Goal: Task Accomplishment & Management: Manage account settings

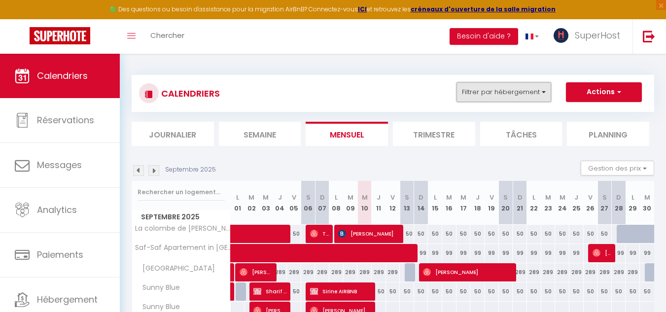
click at [490, 82] on button "Filtrer par hébergement" at bounding box center [503, 92] width 95 height 20
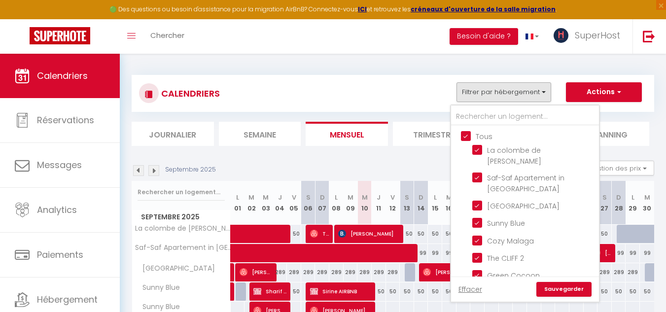
click at [463, 133] on input "Tous" at bounding box center [535, 136] width 148 height 10
checkbox input "false"
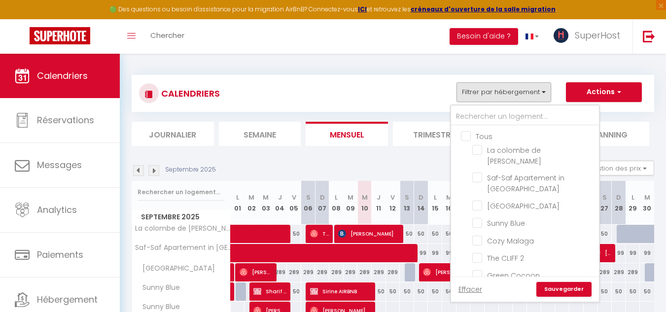
checkbox input "false"
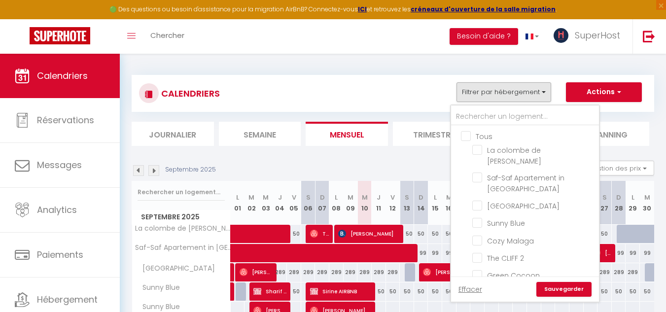
checkbox input "false"
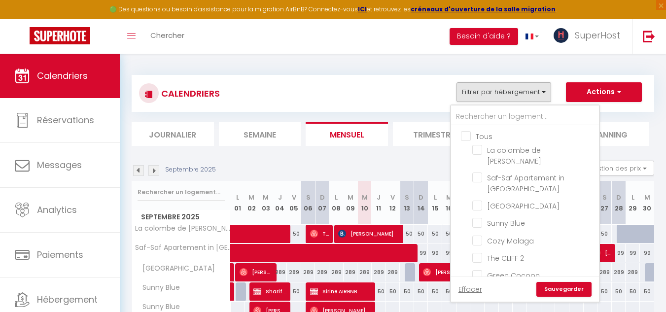
checkbox input "false"
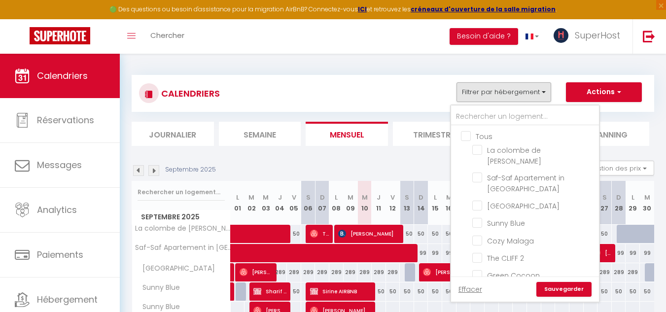
checkbox input "false"
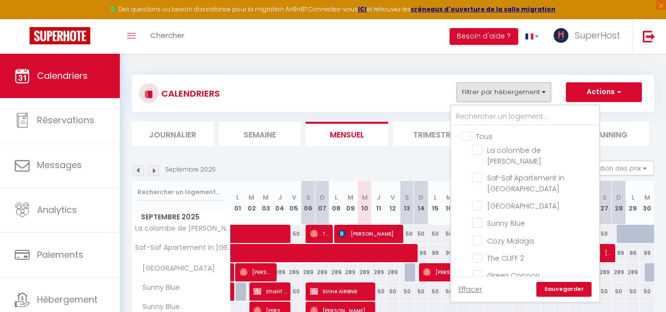
checkbox input "false"
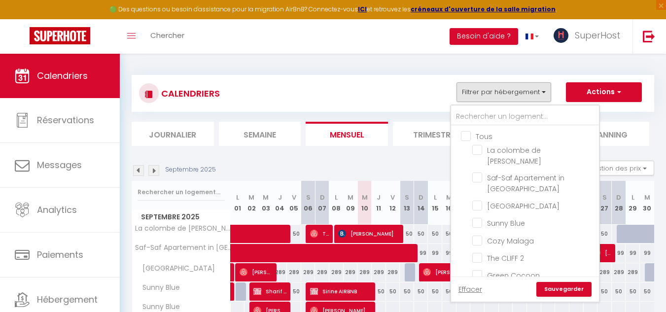
checkbox input "false"
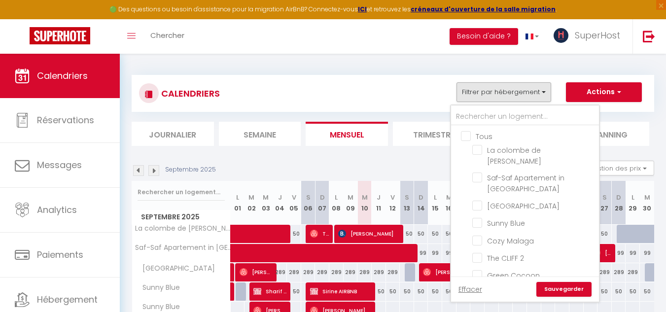
checkbox input "false"
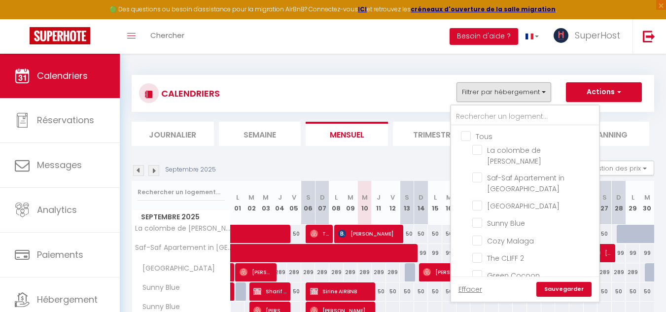
checkbox input "false"
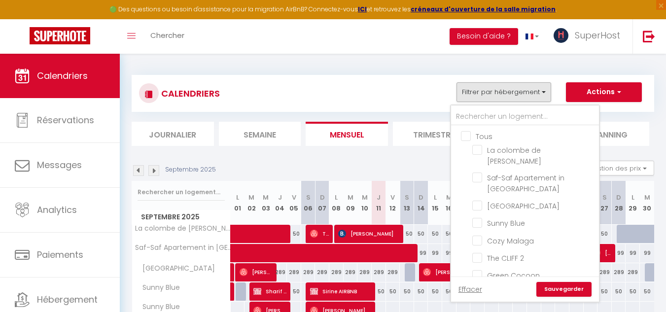
click at [463, 133] on input "Tous" at bounding box center [535, 136] width 148 height 10
checkbox input "true"
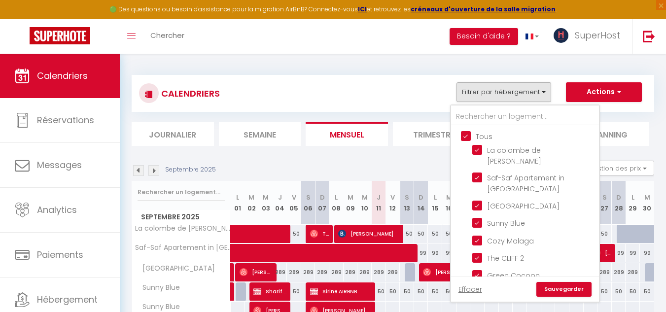
checkbox input "true"
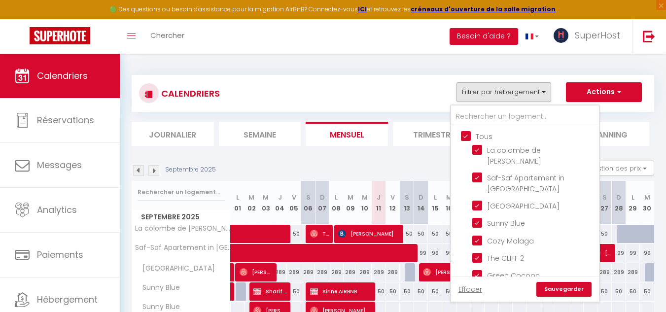
checkbox input "true"
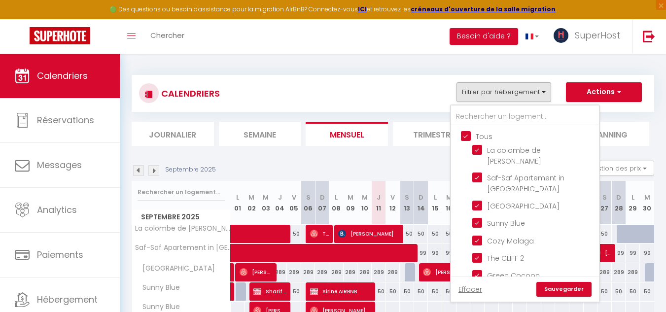
checkbox input "true"
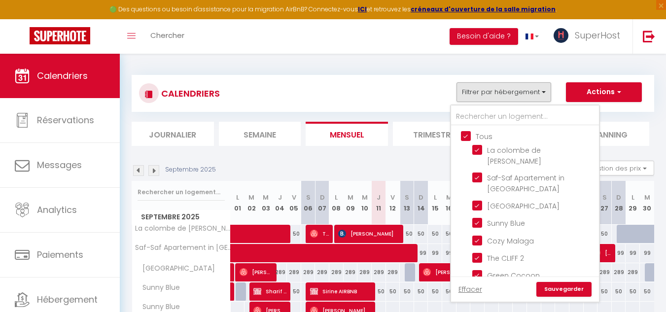
checkbox input "true"
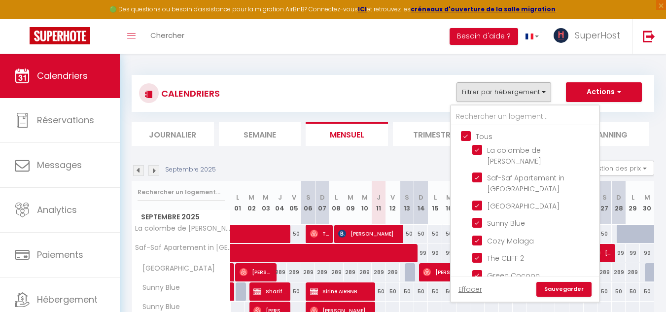
checkbox input "true"
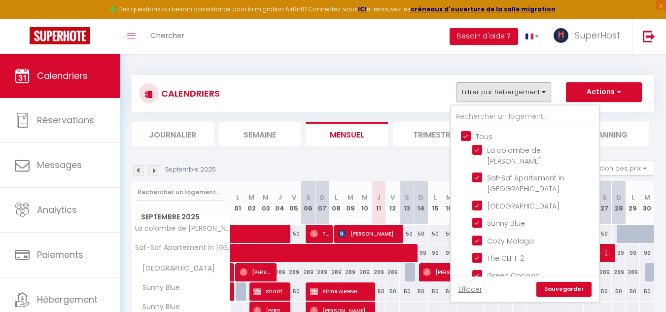
checkbox input "true"
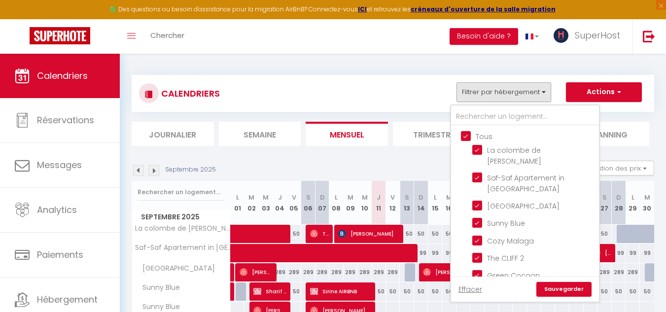
checkbox input "true"
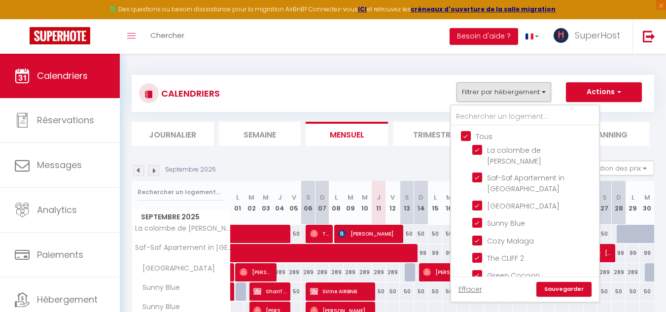
checkbox input "true"
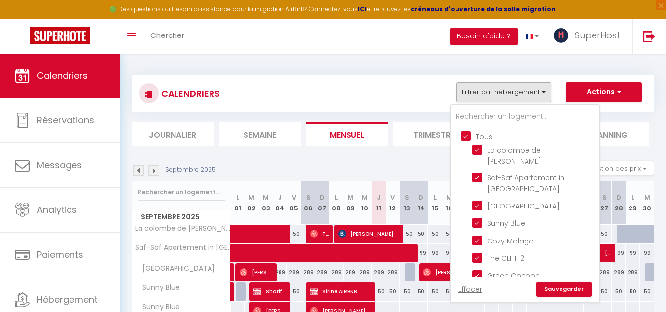
click at [463, 133] on input "Tous" at bounding box center [535, 136] width 148 height 10
checkbox input "false"
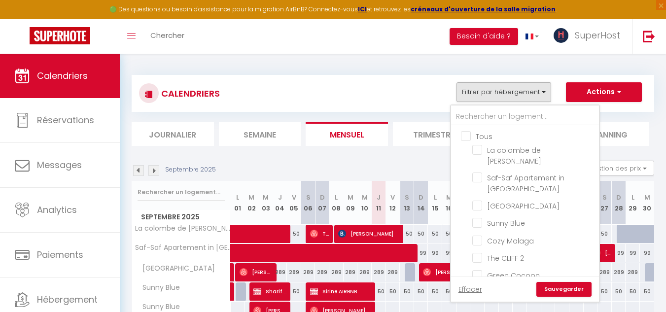
checkbox input "false"
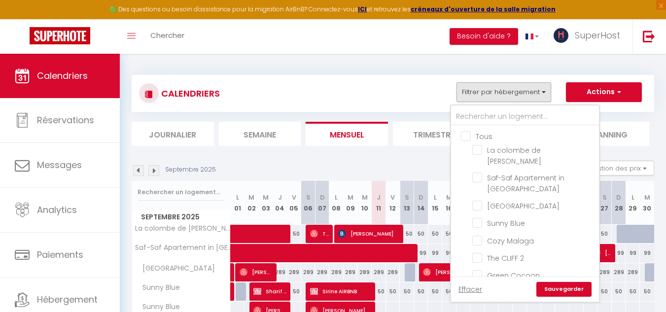
checkbox input "false"
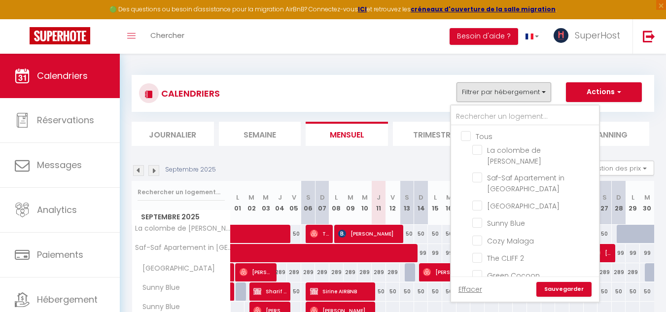
checkbox input "false"
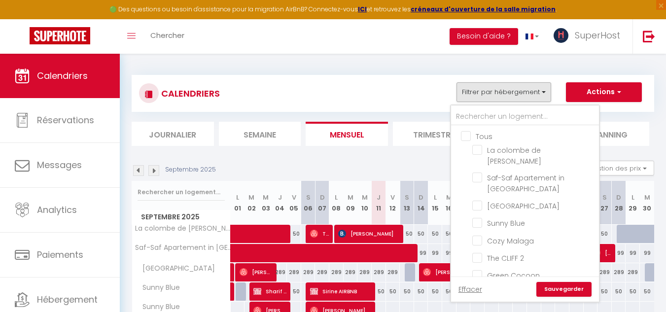
checkbox input "false"
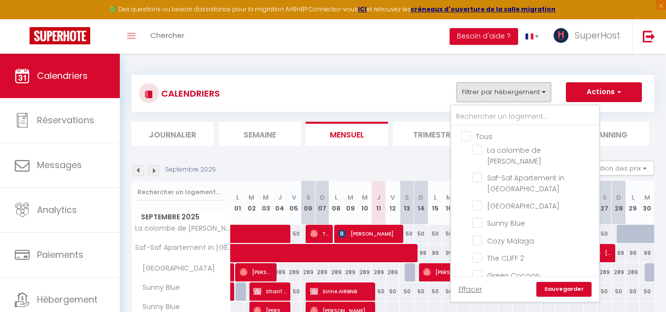
checkbox input "false"
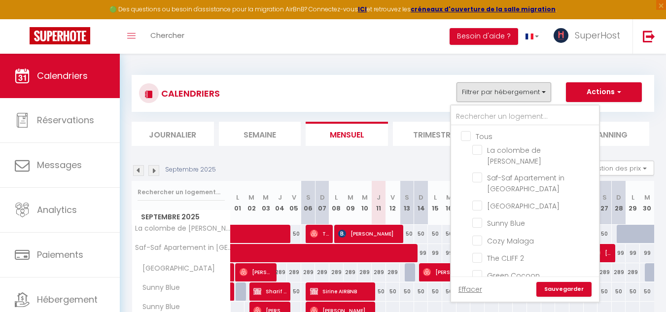
checkbox input "false"
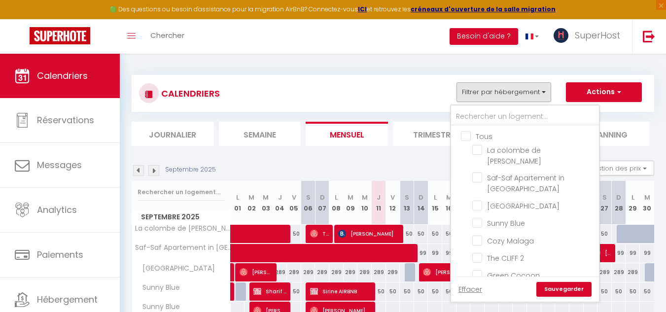
checkbox input "false"
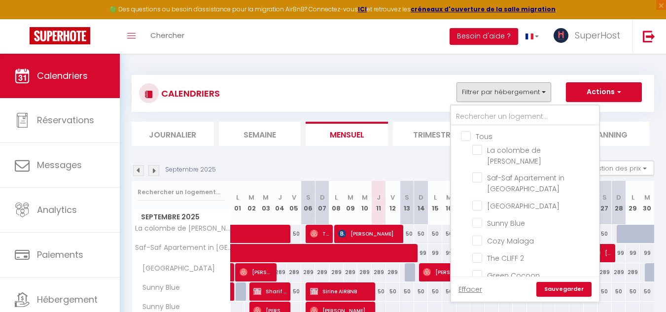
checkbox input "false"
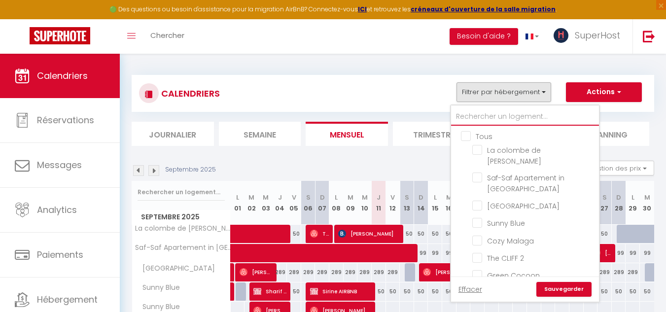
click at [464, 117] on input "text" at bounding box center [525, 117] width 148 height 18
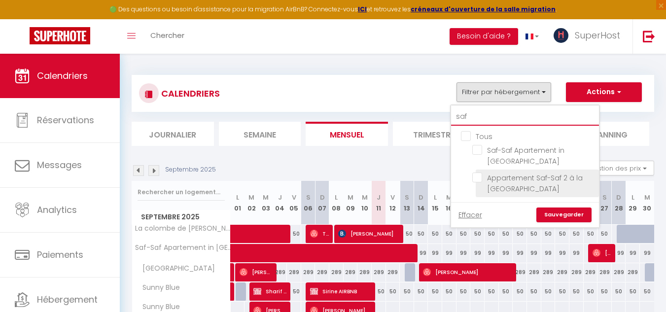
type input "saf"
click at [477, 179] on input "Appartement Saf-Saf 2 à la [GEOGRAPHIC_DATA]" at bounding box center [533, 177] width 123 height 10
checkbox input "true"
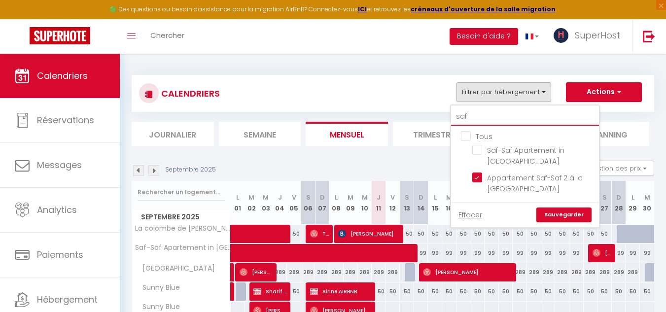
drag, startPoint x: 479, startPoint y: 117, endPoint x: 440, endPoint y: 115, distance: 39.5
click at [440, 115] on div "CALENDRIERS Filtrer par hébergement saf Tous Saf-Saf Apartement in [GEOGRAPHIC_…" at bounding box center [393, 110] width 522 height 71
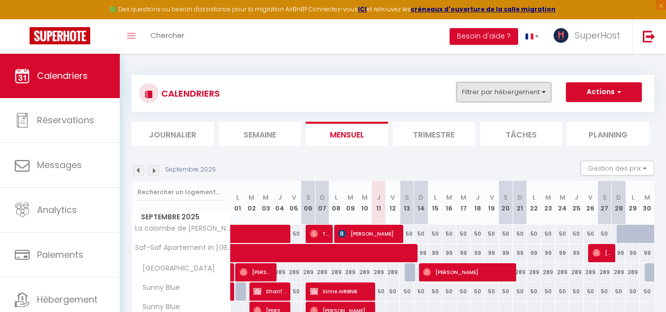
click at [498, 97] on button "Filtrer par hébergement" at bounding box center [503, 92] width 95 height 20
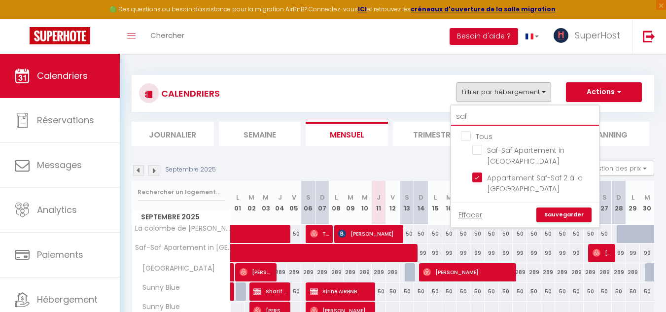
click at [477, 118] on input "saf" at bounding box center [525, 117] width 148 height 18
type input "s"
checkbox input "false"
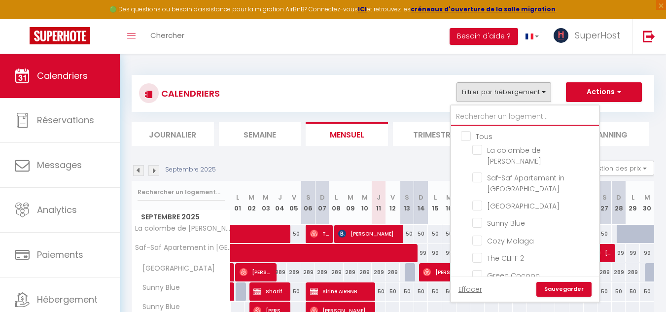
type input "m"
checkbox input "true"
checkbox input "false"
type input "ma"
checkbox input "true"
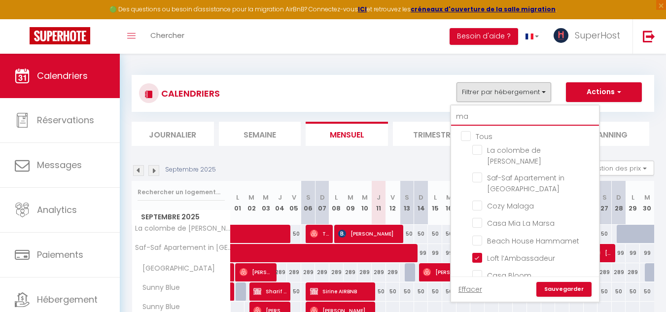
checkbox input "false"
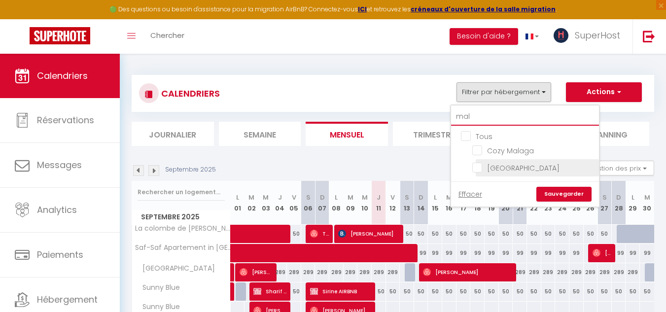
type input "mal"
click at [476, 162] on input "[GEOGRAPHIC_DATA]" at bounding box center [533, 167] width 123 height 10
checkbox input "true"
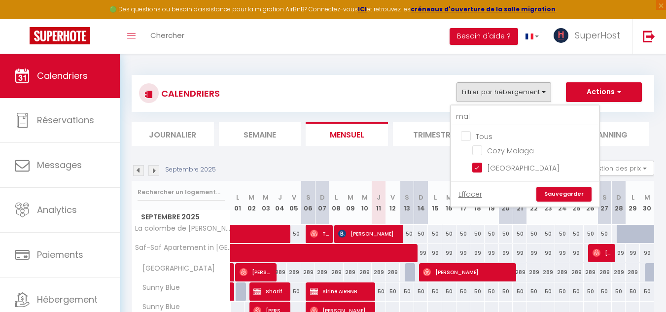
click at [546, 190] on link "Sauvegarder" at bounding box center [563, 194] width 55 height 15
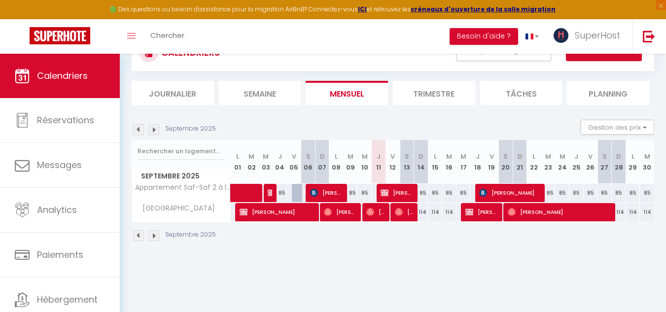
scroll to position [54, 0]
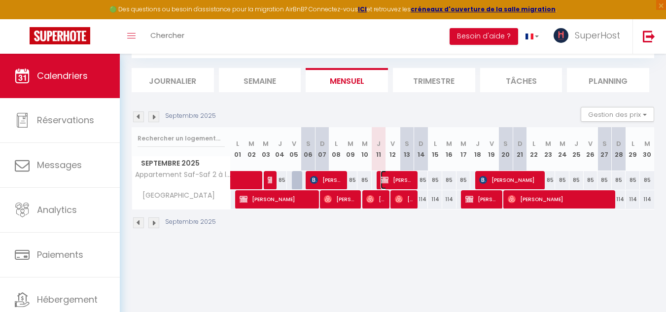
click at [403, 176] on span "[PERSON_NAME]" at bounding box center [397, 180] width 34 height 19
select select "OK"
select select "KO"
select select "0"
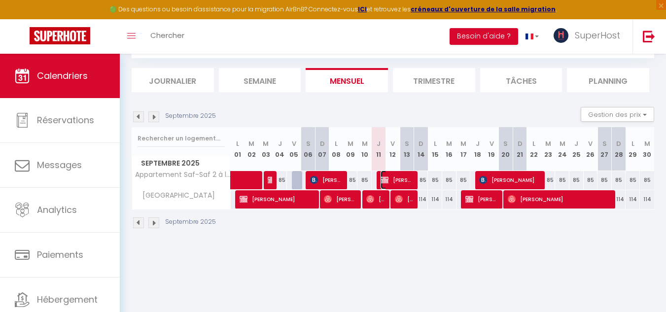
select select "1"
select select
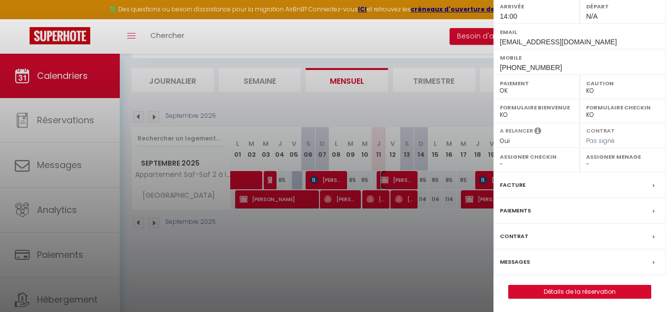
scroll to position [163, 0]
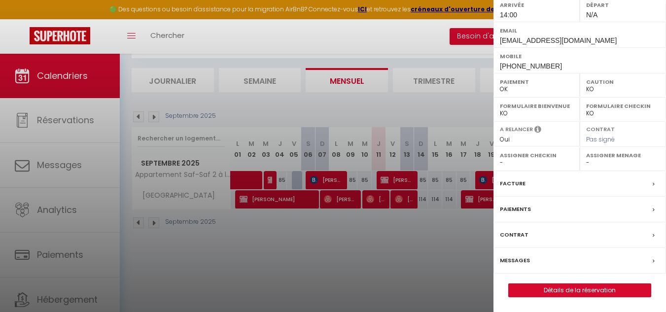
click at [640, 212] on div "Paiements" at bounding box center [579, 210] width 172 height 26
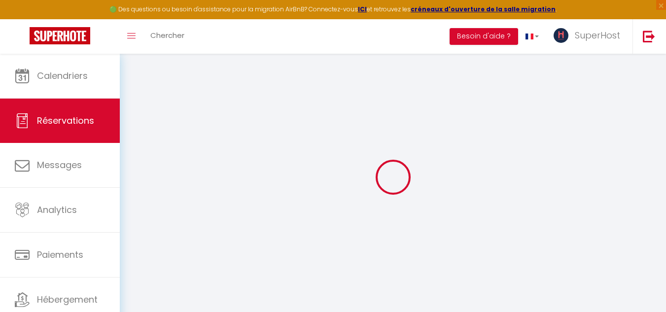
select select
checkbox input "false"
type textarea "Il va payer au moment du check-in. Emna"
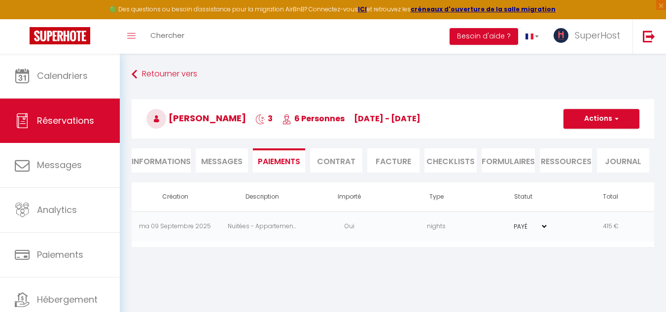
click at [416, 226] on td "nights" at bounding box center [436, 226] width 87 height 30
click at [547, 226] on select "PAYÉ EN ATTENTE" at bounding box center [523, 226] width 49 height 9
click at [373, 264] on body "🟢 Des questions ou besoin d'assistance pour la migration AirBnB? Connectez-vous…" at bounding box center [333, 210] width 666 height 312
